Goal: Navigation & Orientation: Find specific page/section

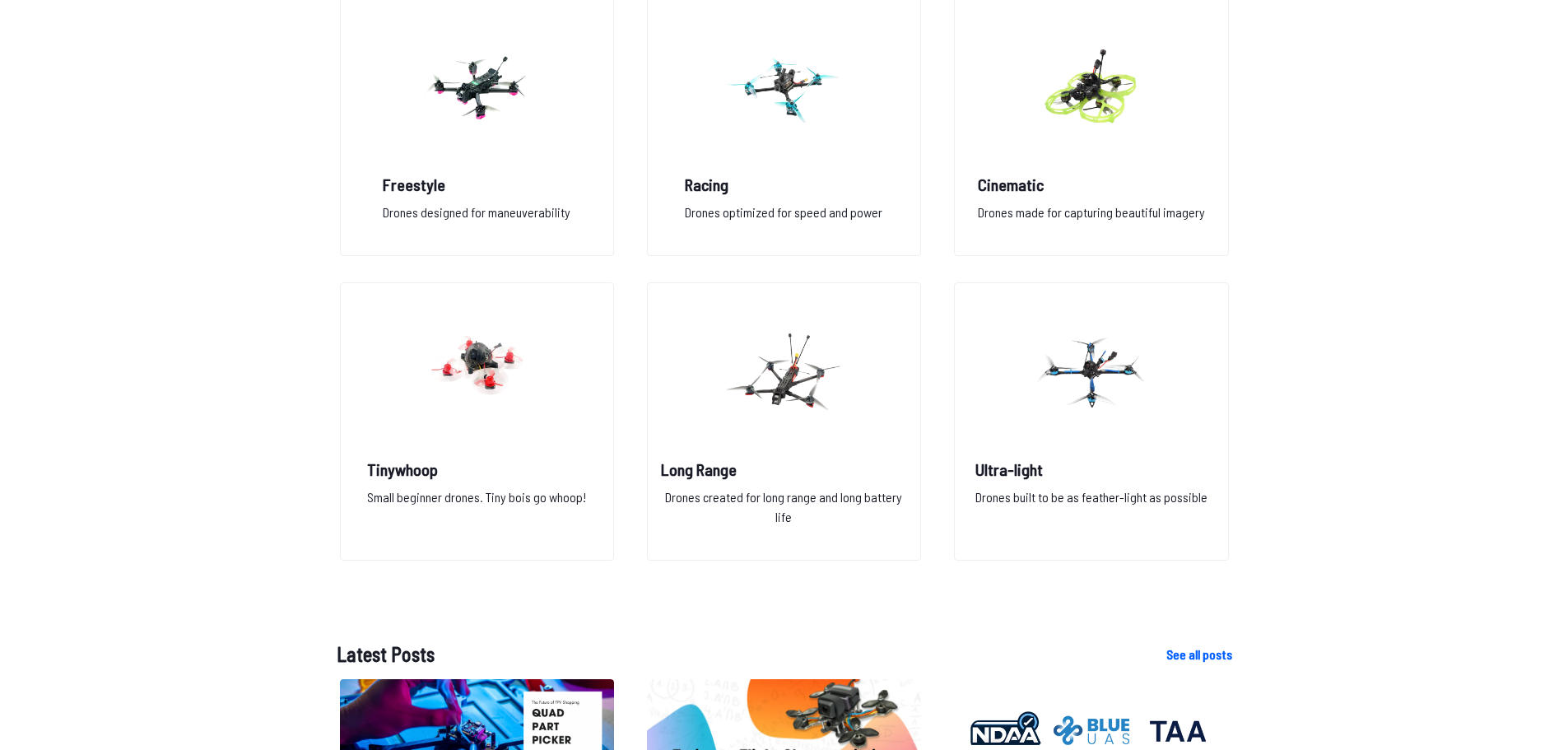
scroll to position [1318, 0]
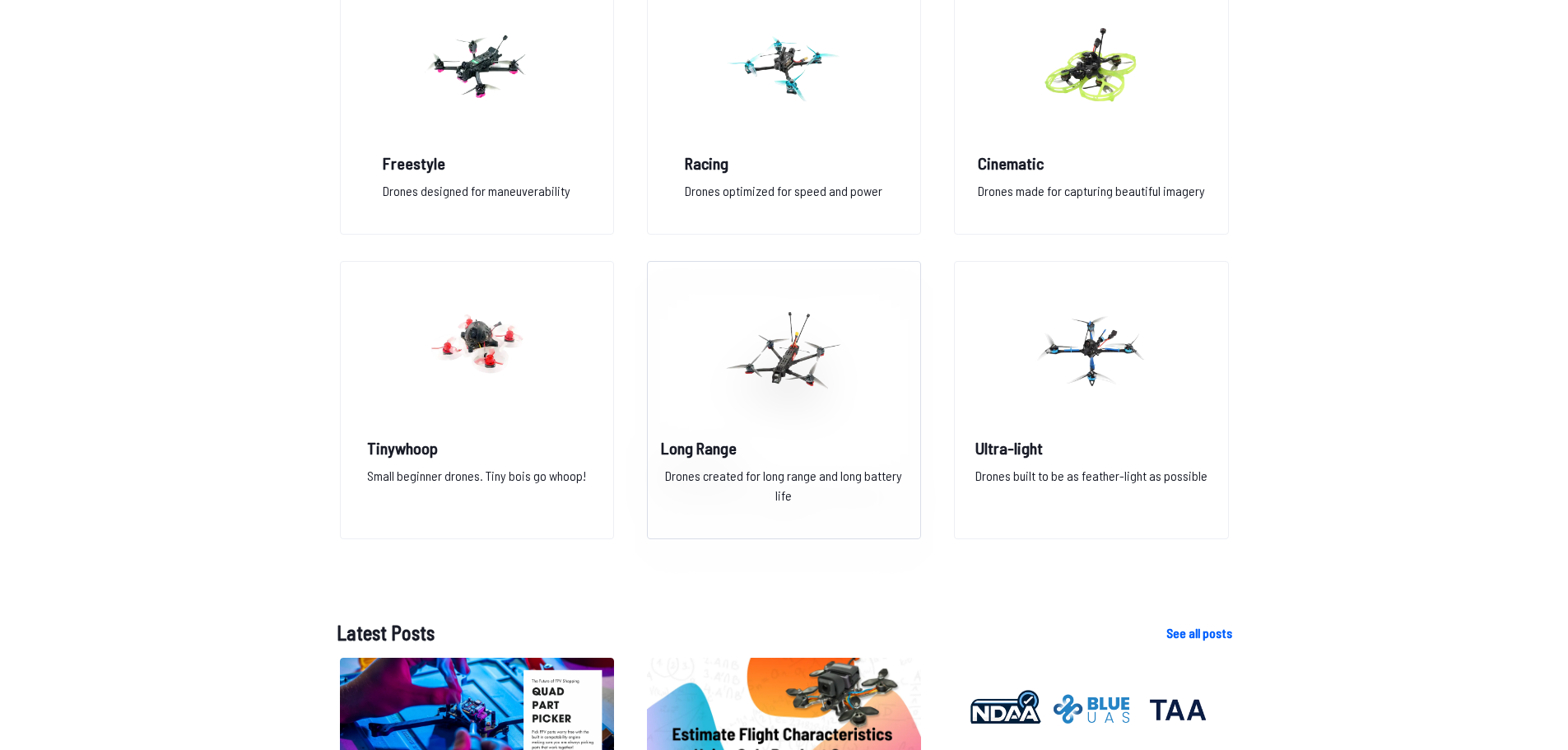
click at [804, 410] on img at bounding box center [784, 350] width 119 height 145
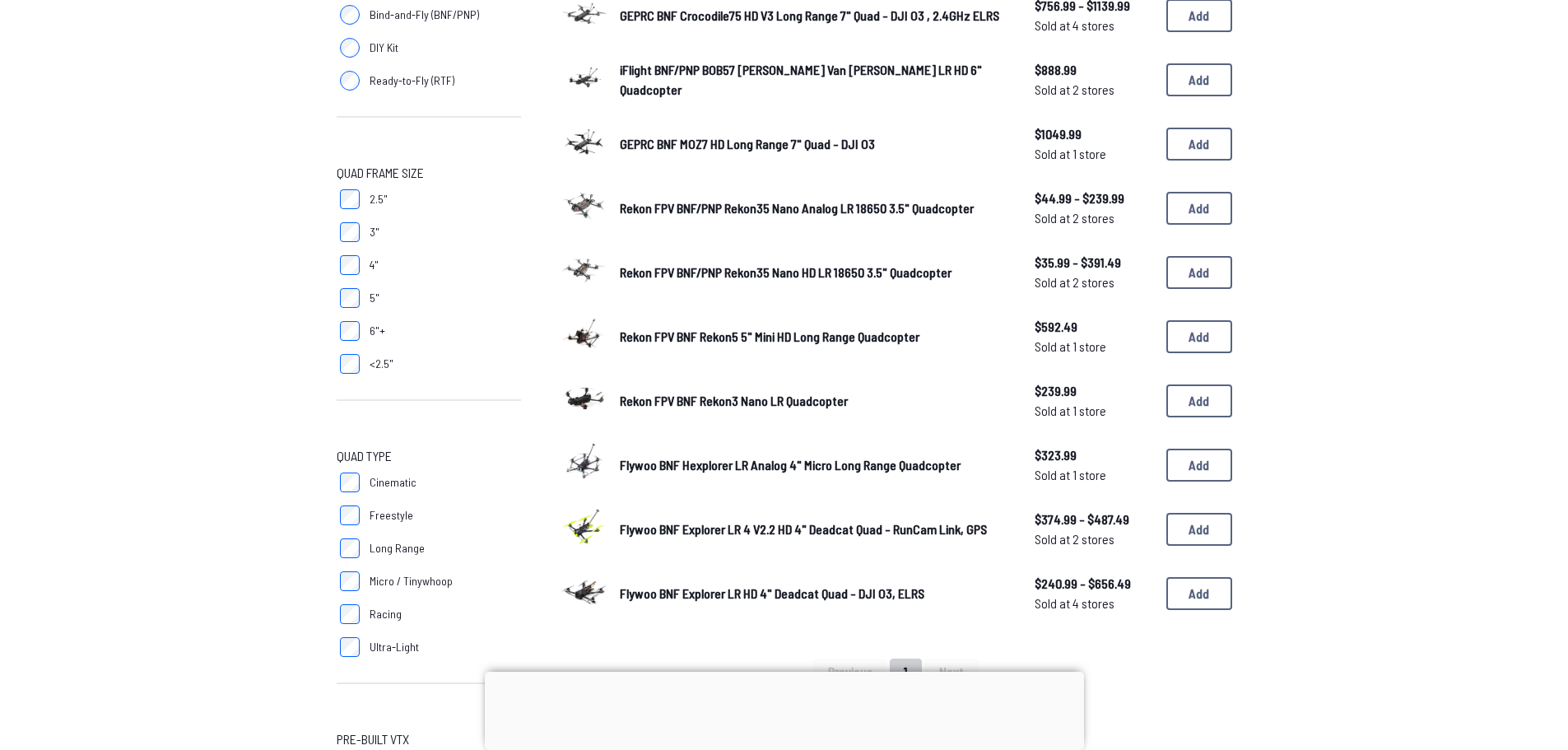
scroll to position [412, 0]
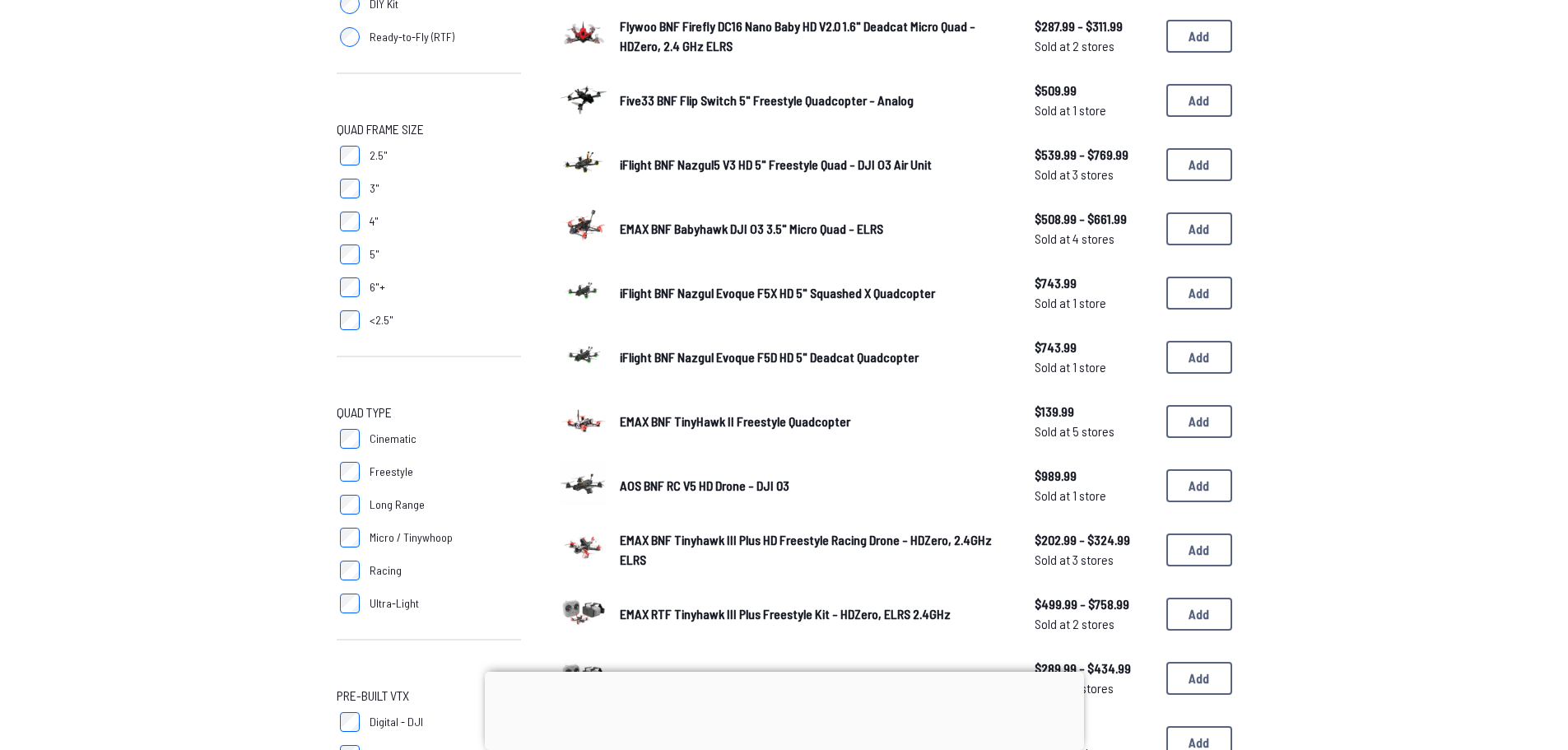
scroll to position [330, 0]
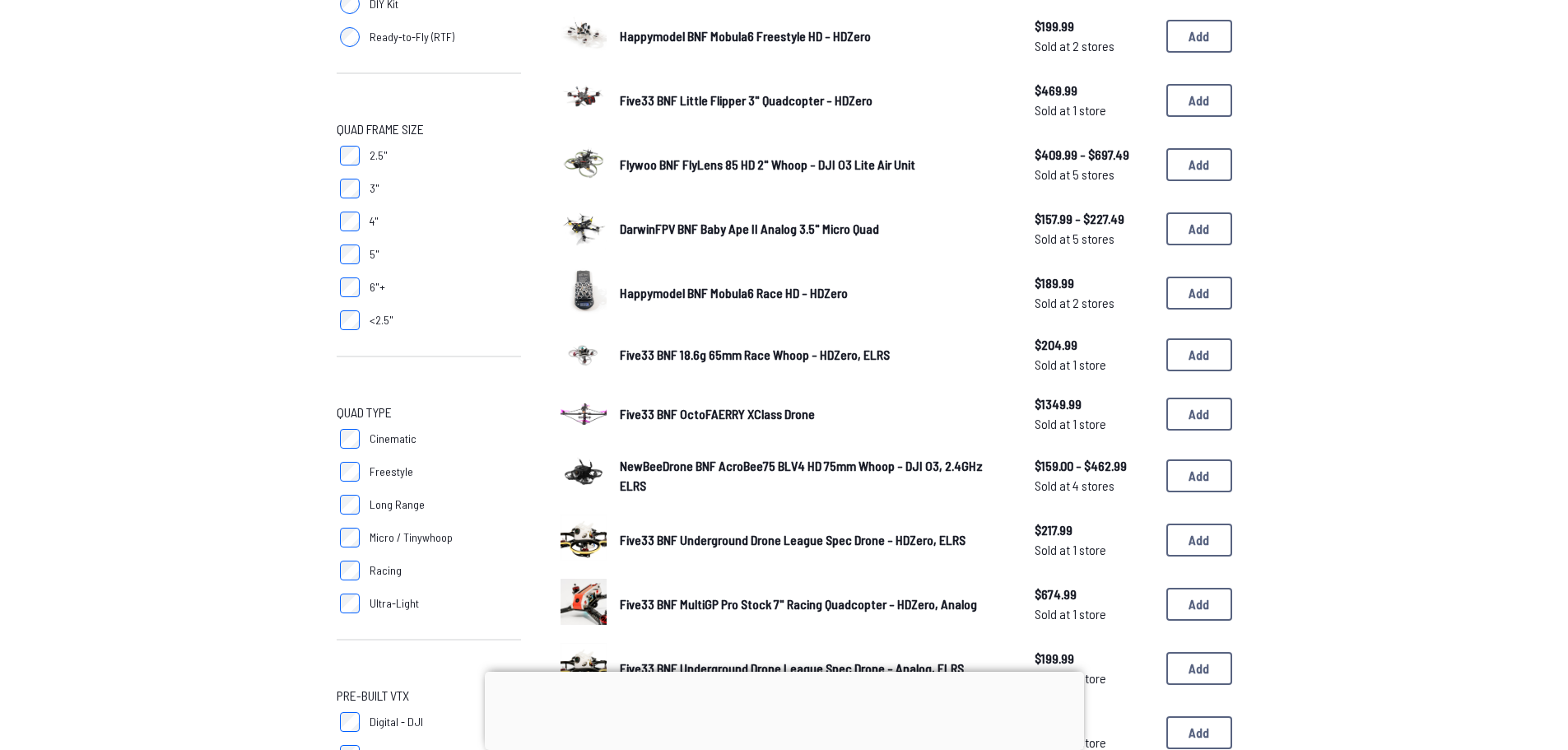
scroll to position [330, 0]
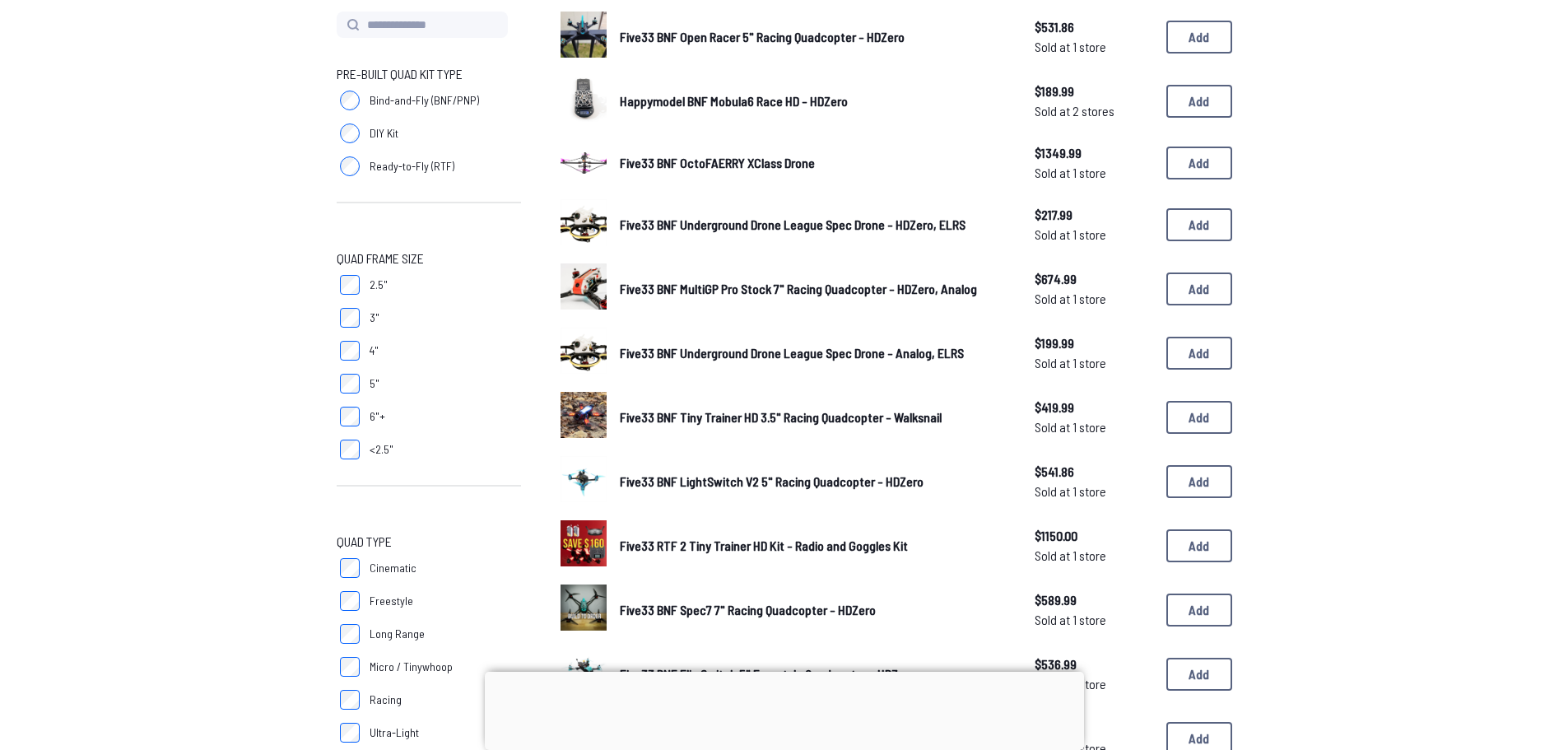
scroll to position [247, 0]
